Goal: Task Accomplishment & Management: Manage account settings

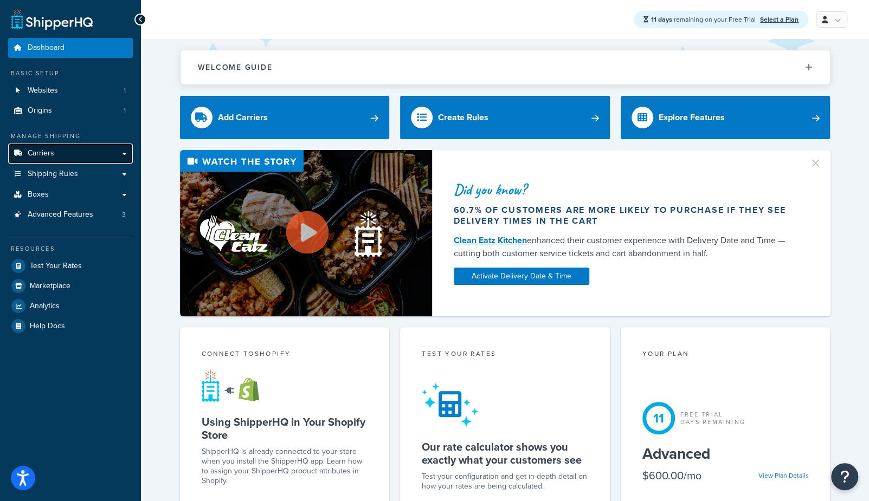
click at [50, 152] on span "Carriers" at bounding box center [41, 153] width 27 height 9
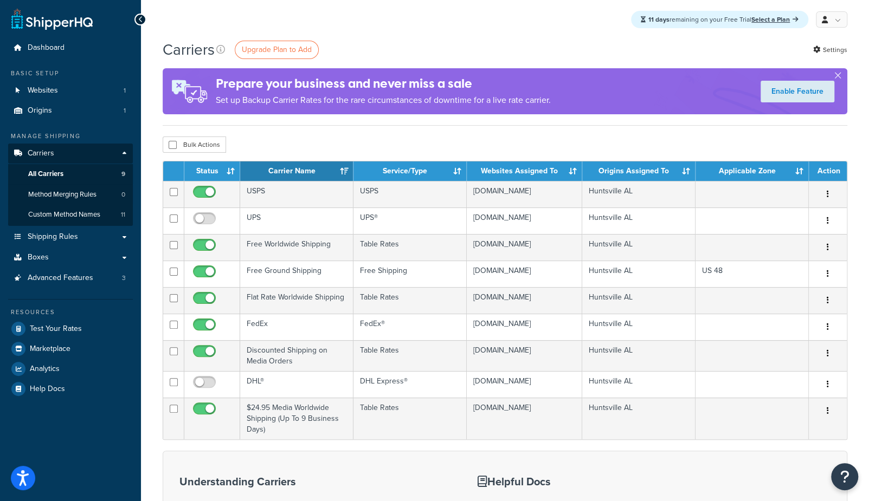
click at [365, 49] on div "Carriers Upgrade Plan to Add Settings" at bounding box center [505, 49] width 685 height 21
click at [347, 48] on div "Carriers Upgrade Plan to Add Settings" at bounding box center [505, 49] width 685 height 21
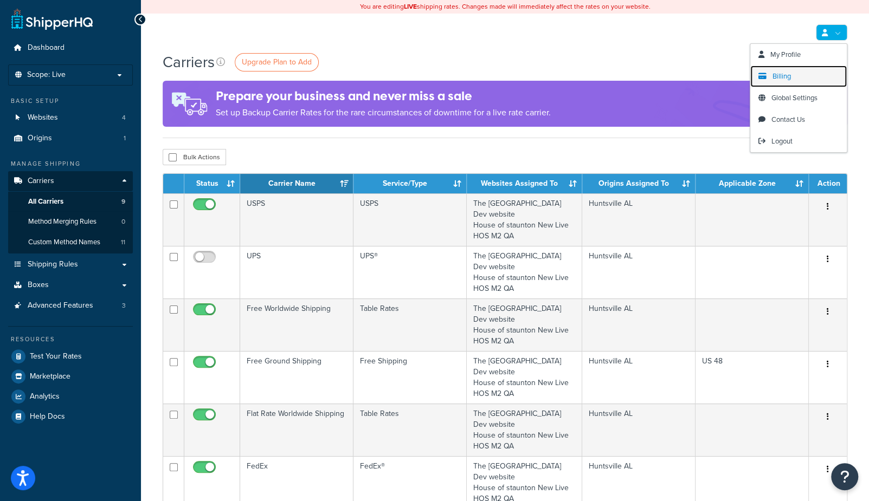
click at [785, 74] on span "Billing" at bounding box center [781, 76] width 18 height 10
